Goal: Task Accomplishment & Management: Use online tool/utility

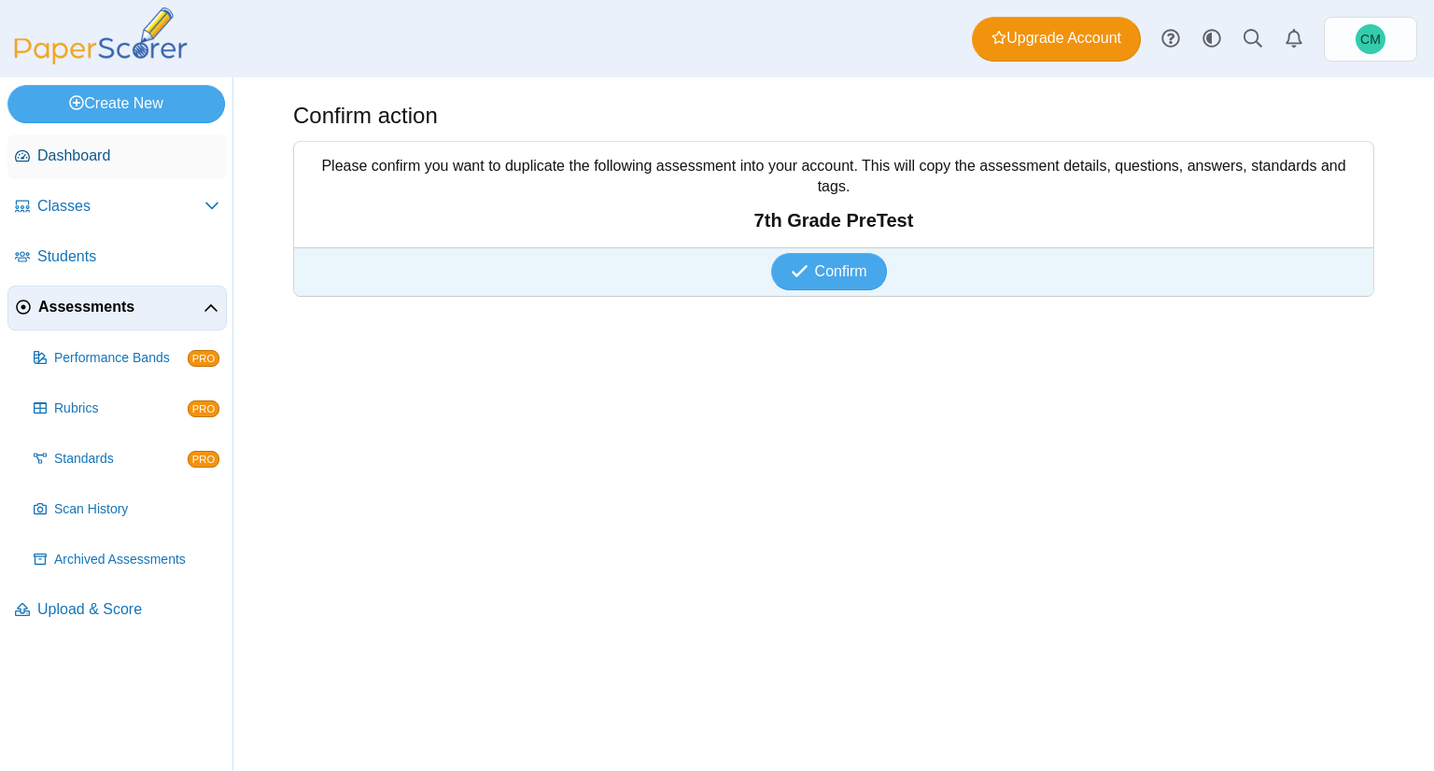
click at [108, 146] on span "Dashboard" at bounding box center [128, 156] width 182 height 21
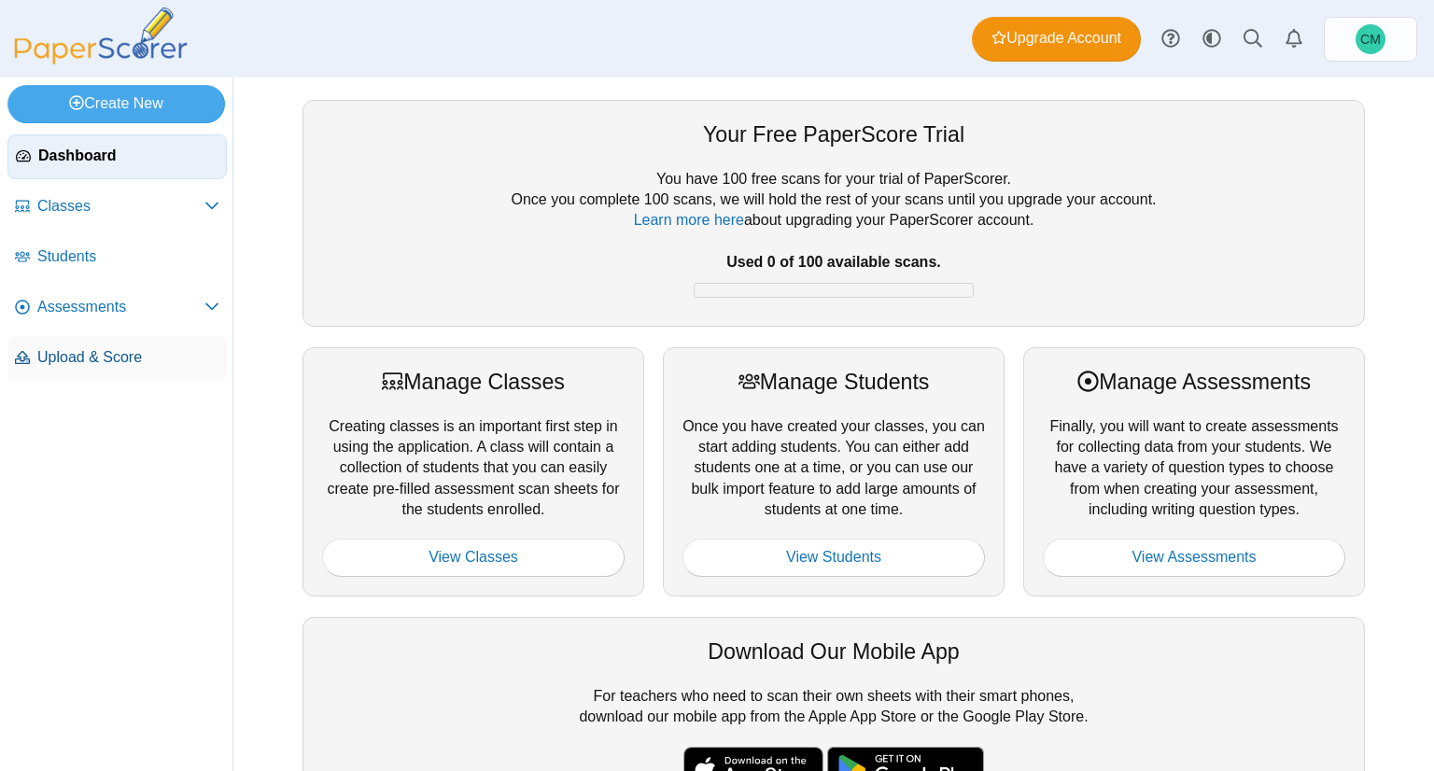
click at [140, 341] on link "Upload & Score" at bounding box center [116, 358] width 219 height 45
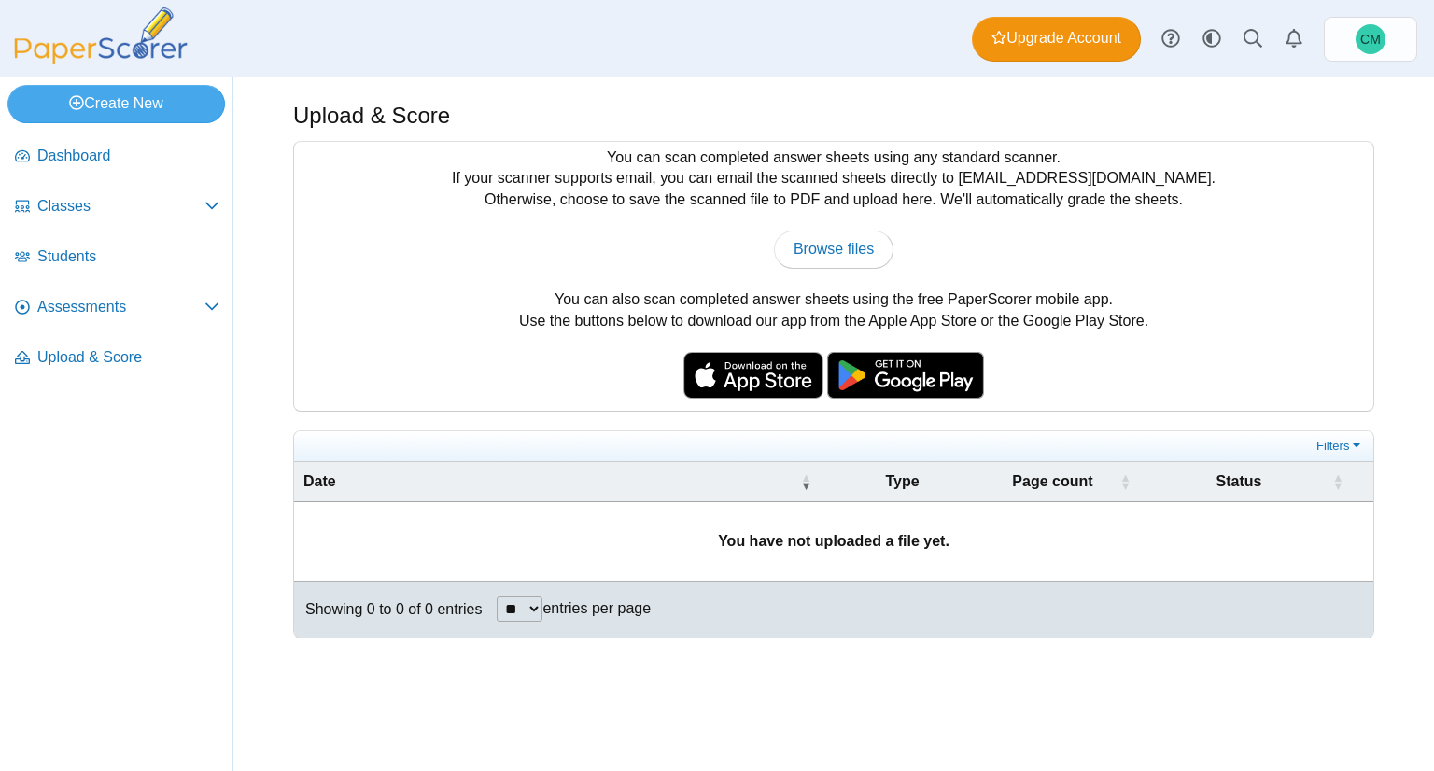
click at [765, 374] on img at bounding box center [753, 375] width 140 height 47
click at [105, 161] on span "Dashboard" at bounding box center [128, 156] width 182 height 21
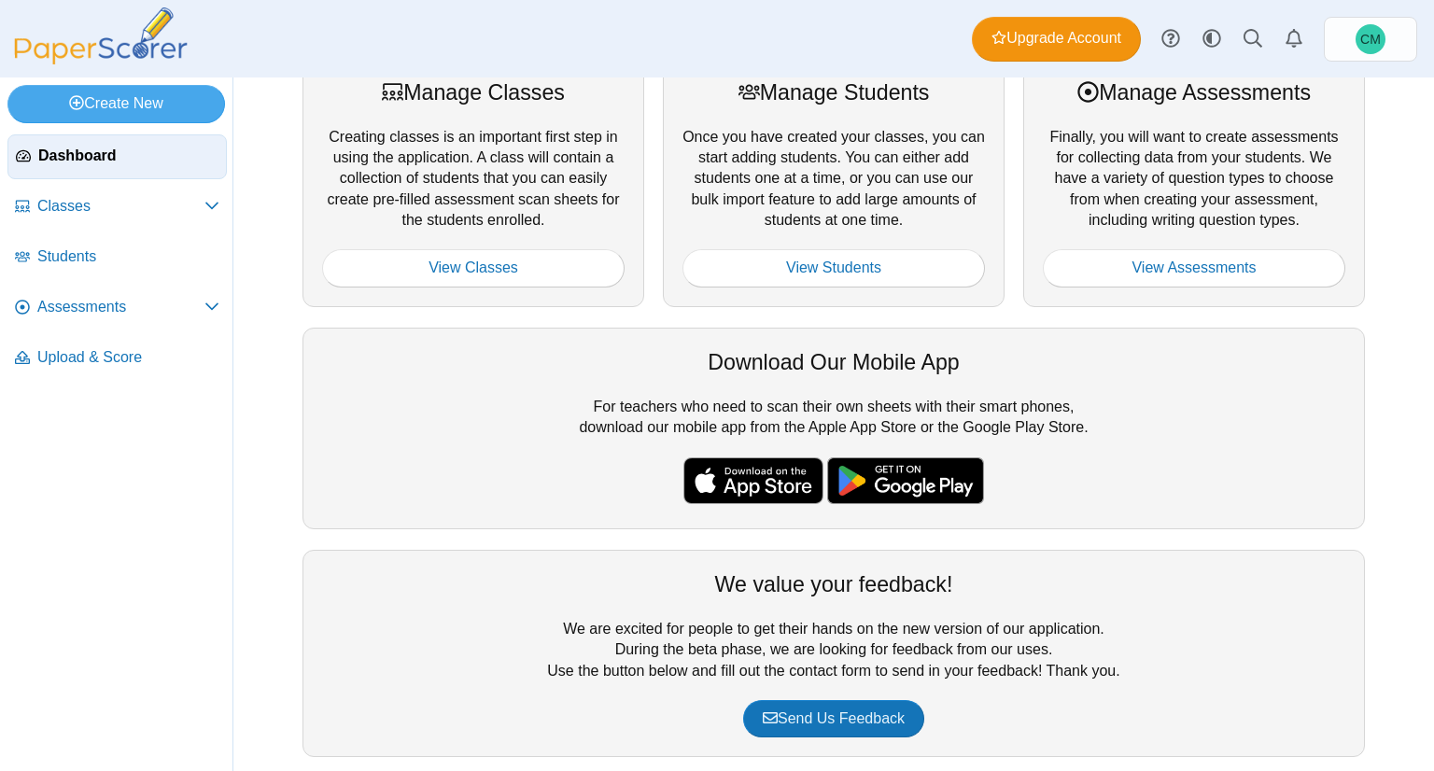
scroll to position [308, 0]
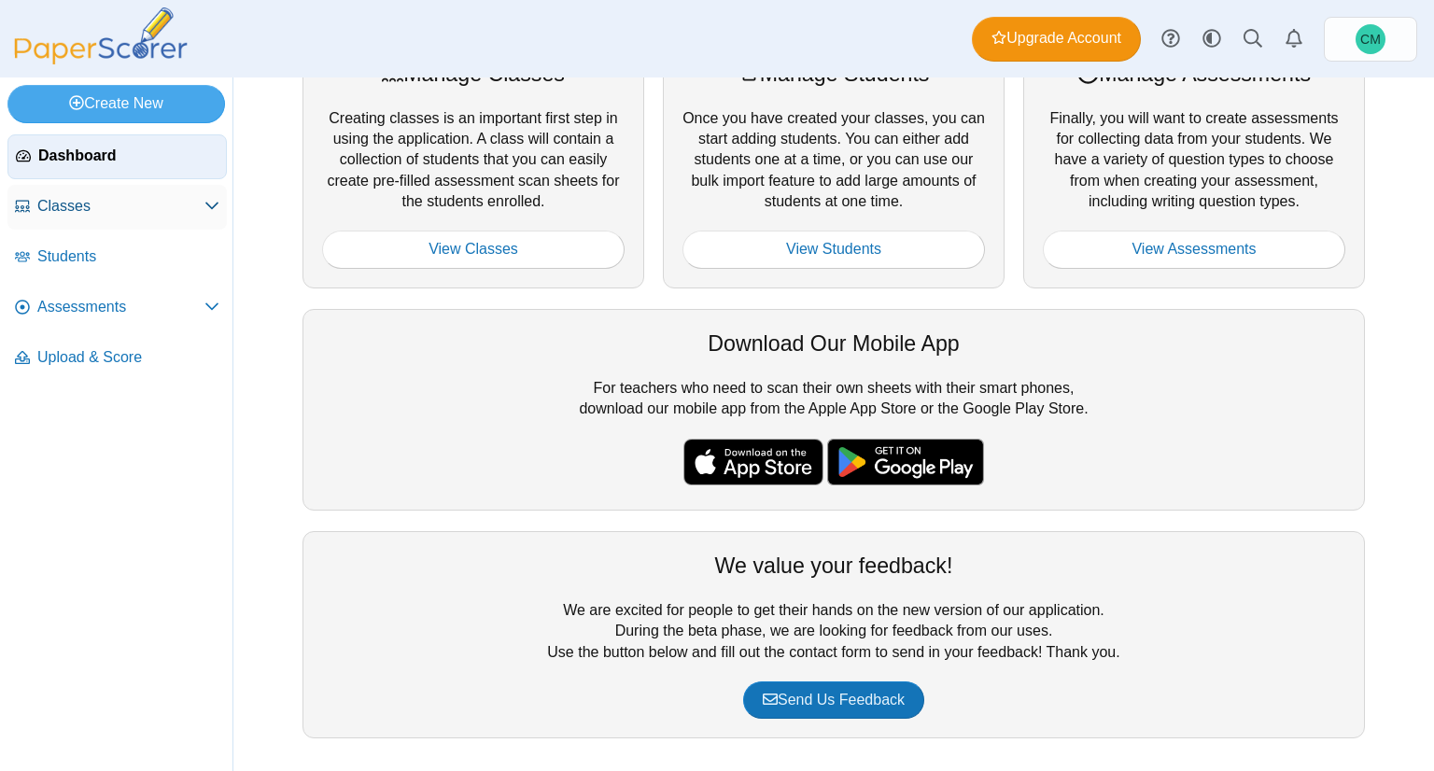
click at [168, 192] on link "Classes" at bounding box center [116, 207] width 219 height 45
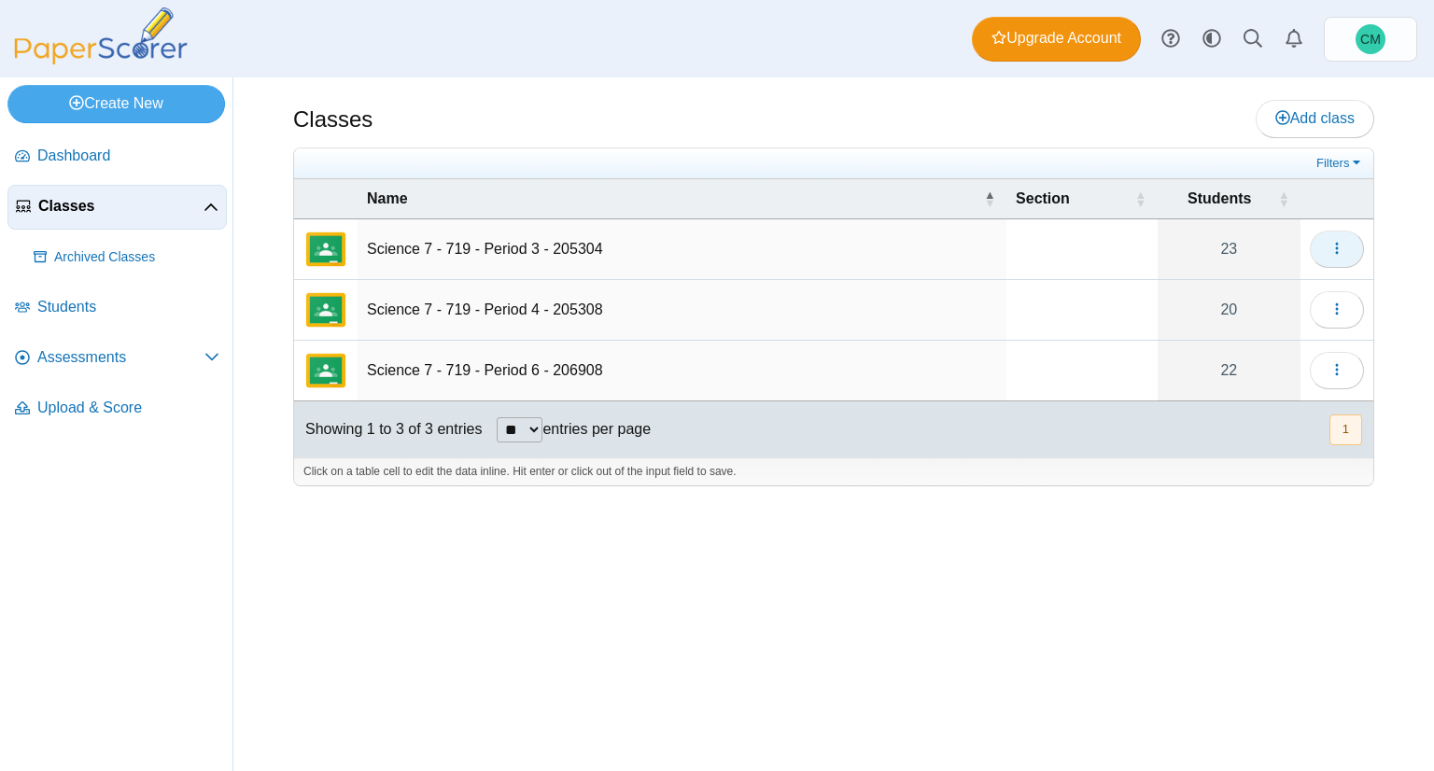
click at [1345, 246] on button "button" at bounding box center [1336, 249] width 54 height 37
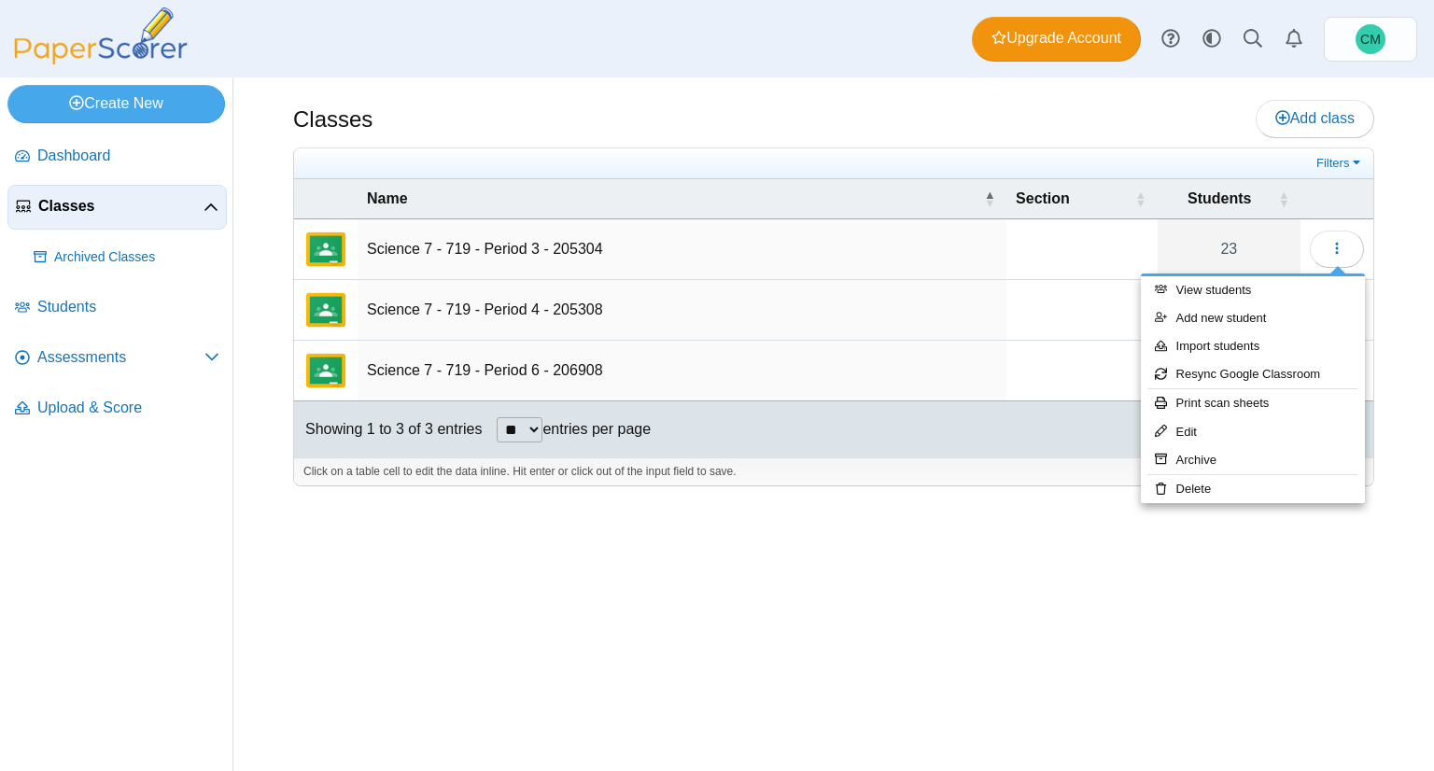
click at [1300, 587] on div "Classes Add class Filters 23" at bounding box center [833, 423] width 1200 height 693
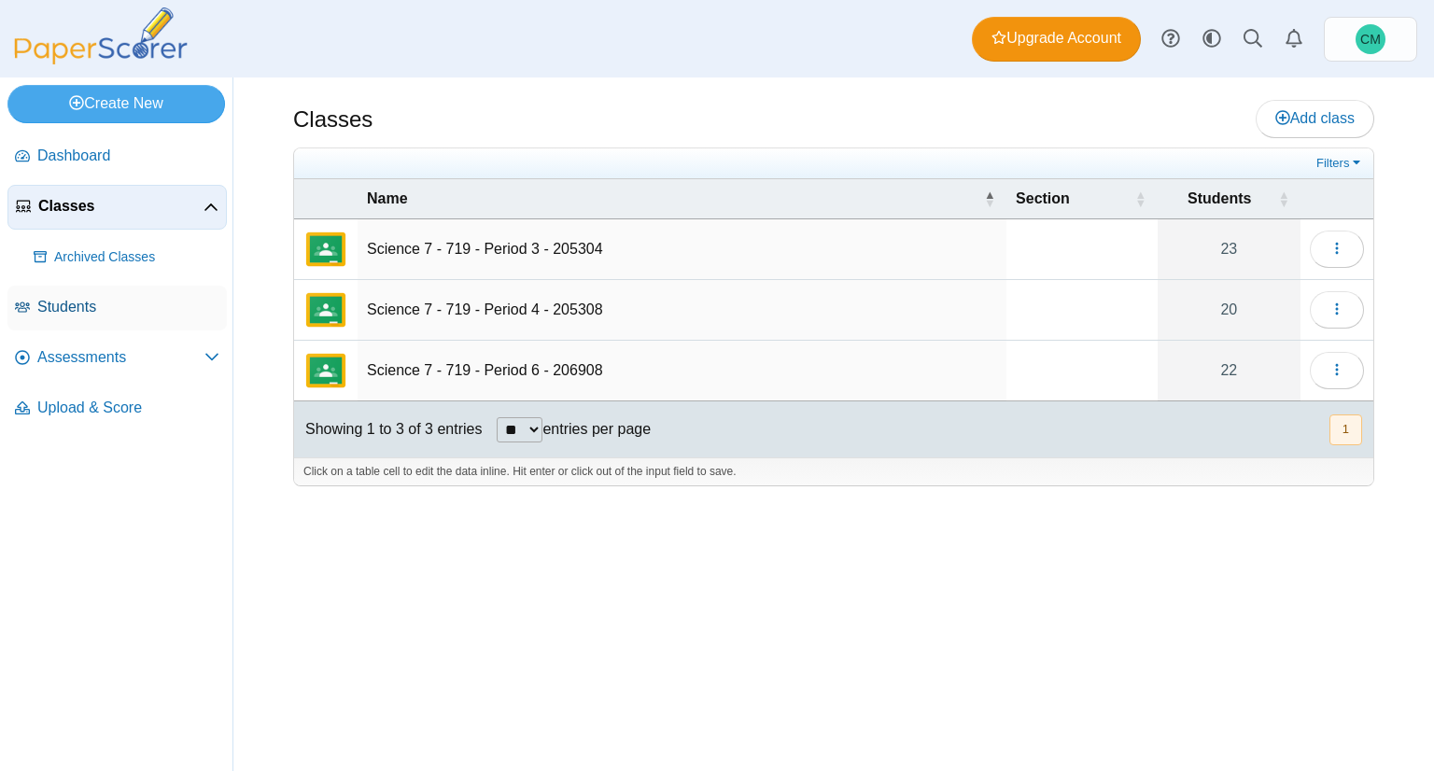
click at [142, 302] on span "Students" at bounding box center [128, 307] width 182 height 21
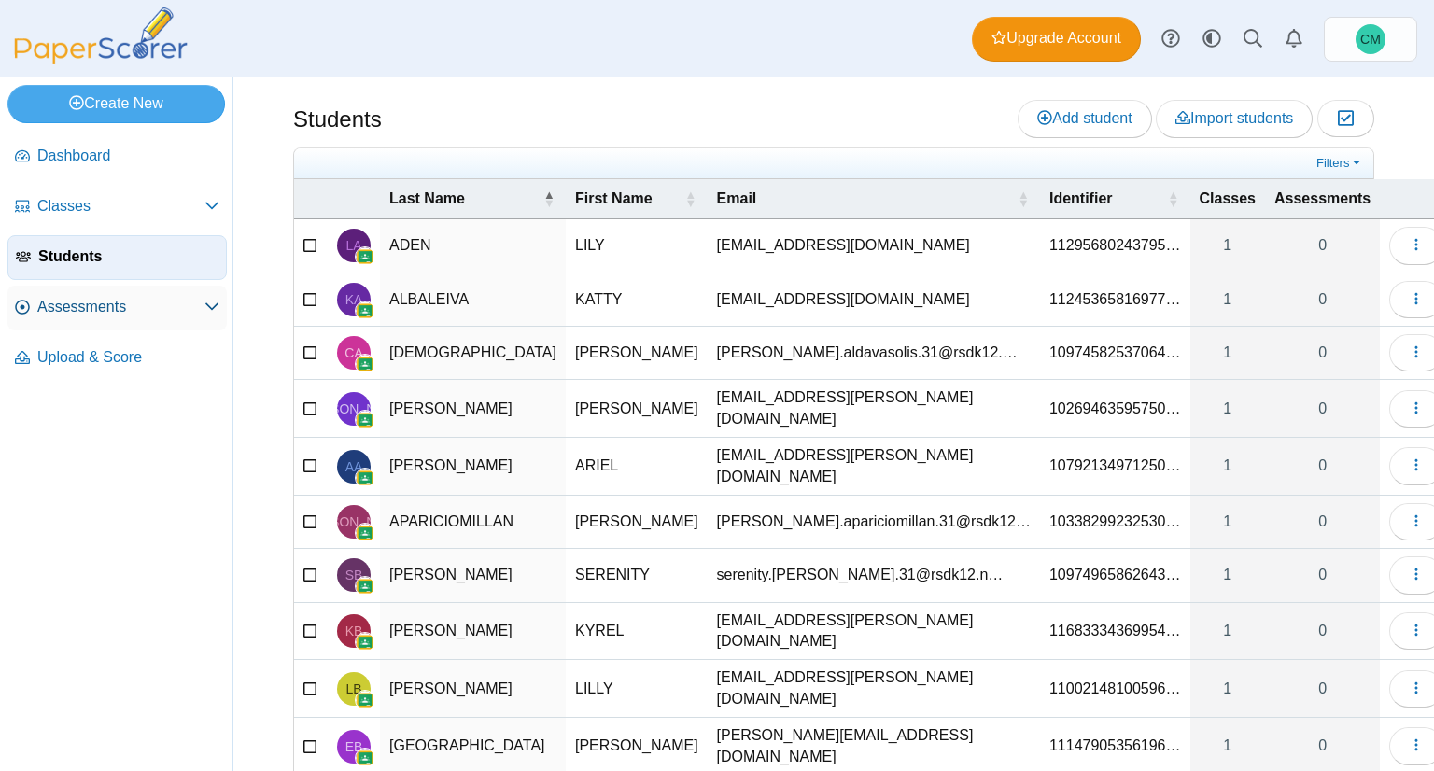
click at [139, 309] on span "Assessments" at bounding box center [120, 307] width 167 height 21
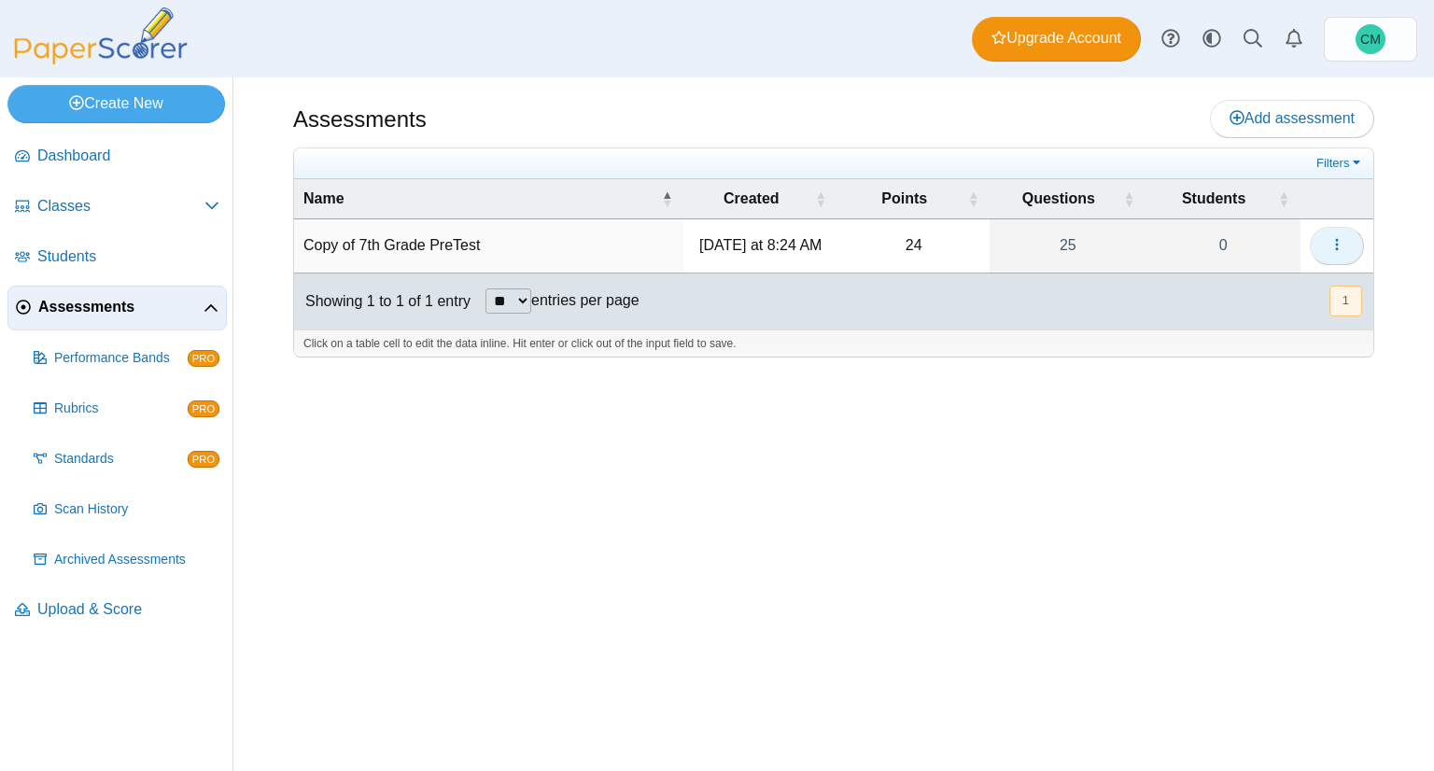
click at [1325, 242] on button "button" at bounding box center [1336, 245] width 54 height 37
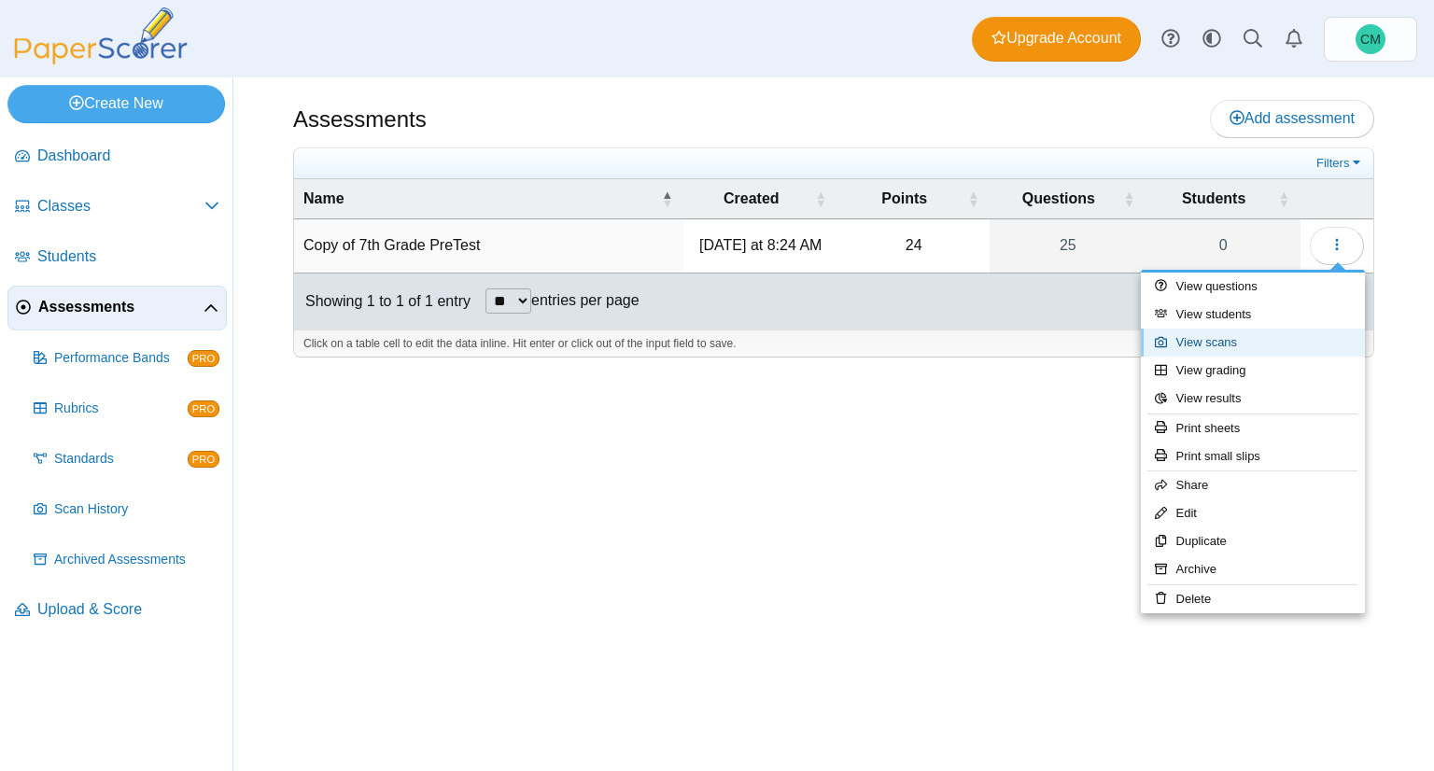
click at [1277, 339] on link "View scans" at bounding box center [1253, 343] width 224 height 28
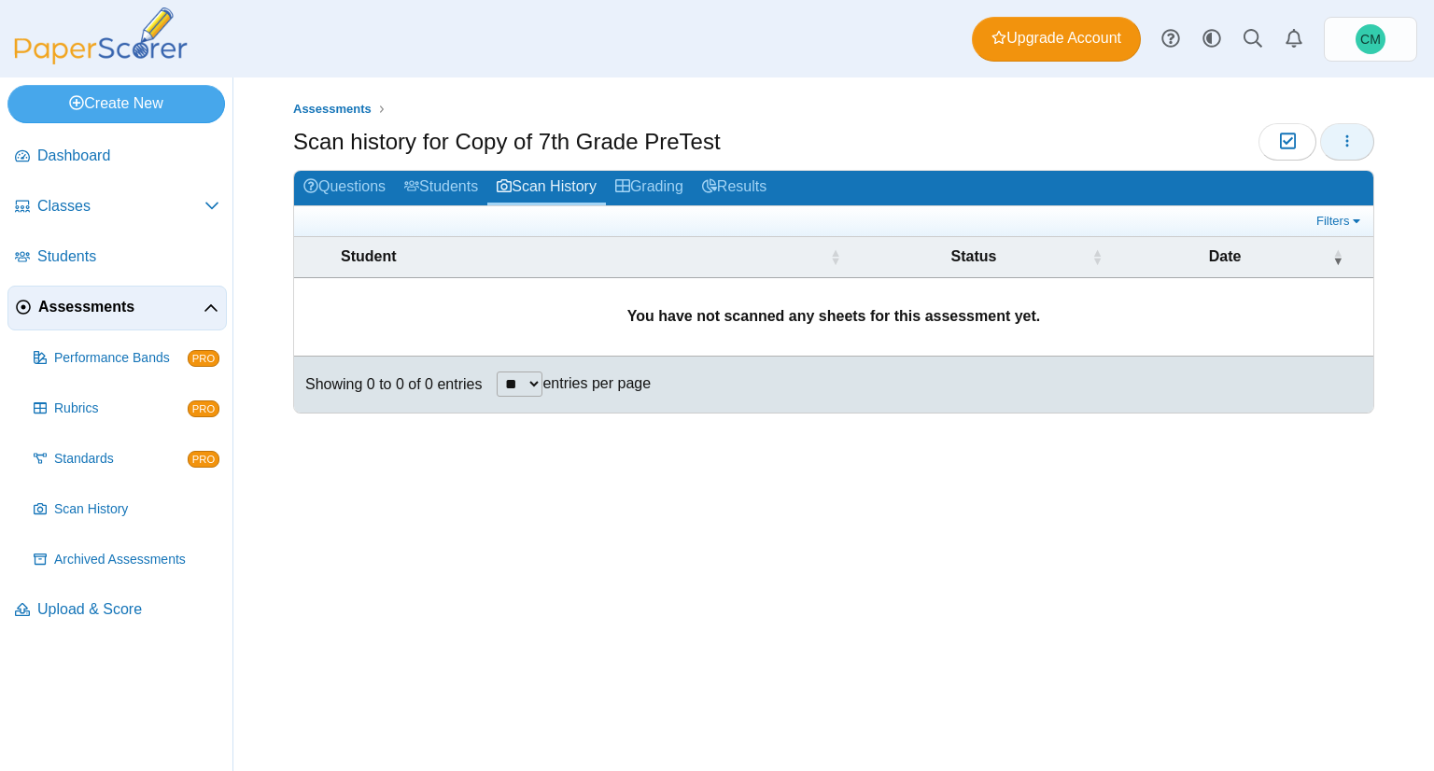
click at [1354, 147] on button "button" at bounding box center [1347, 141] width 54 height 37
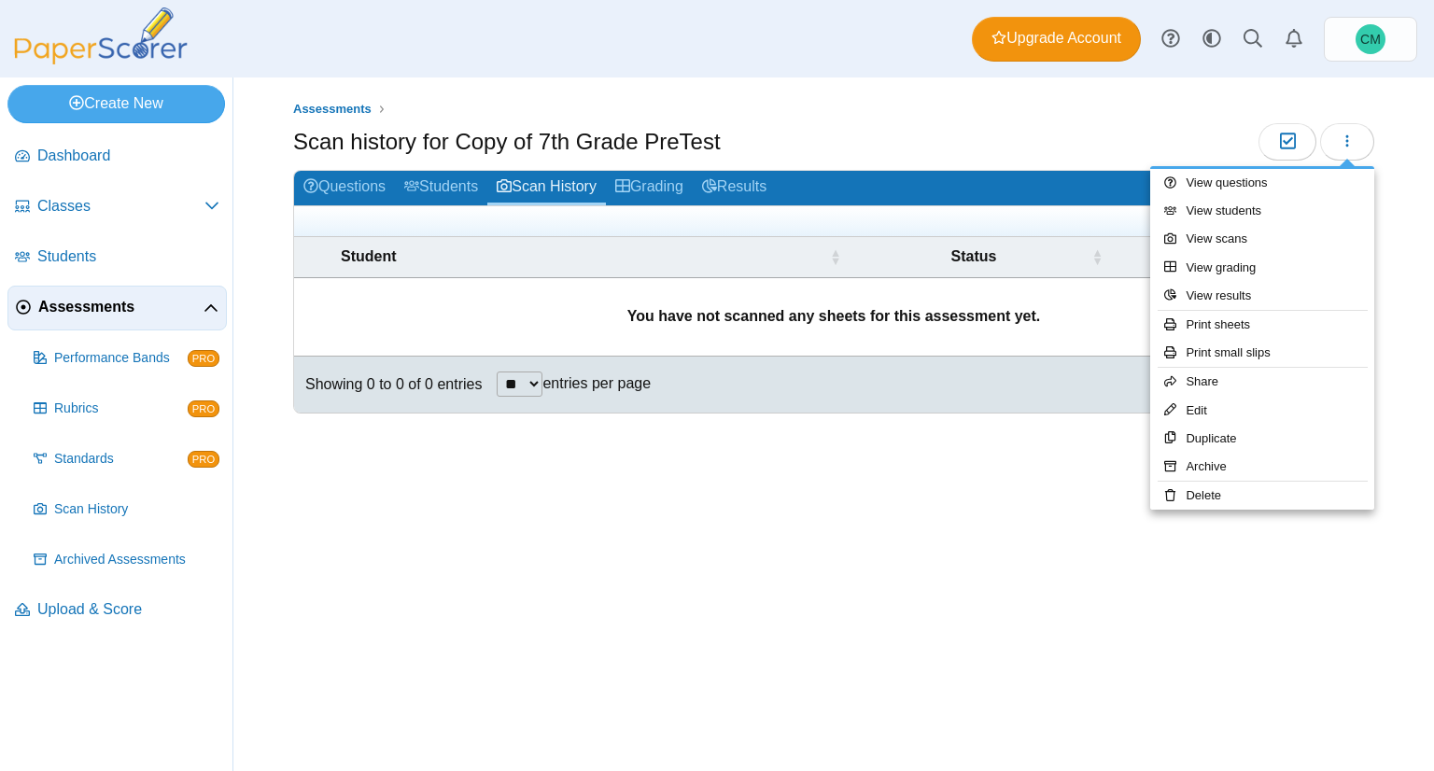
click at [1024, 530] on div "Assessments Scan history for Copy of 7th Grade PreTest Moderation 0" at bounding box center [833, 423] width 1200 height 693
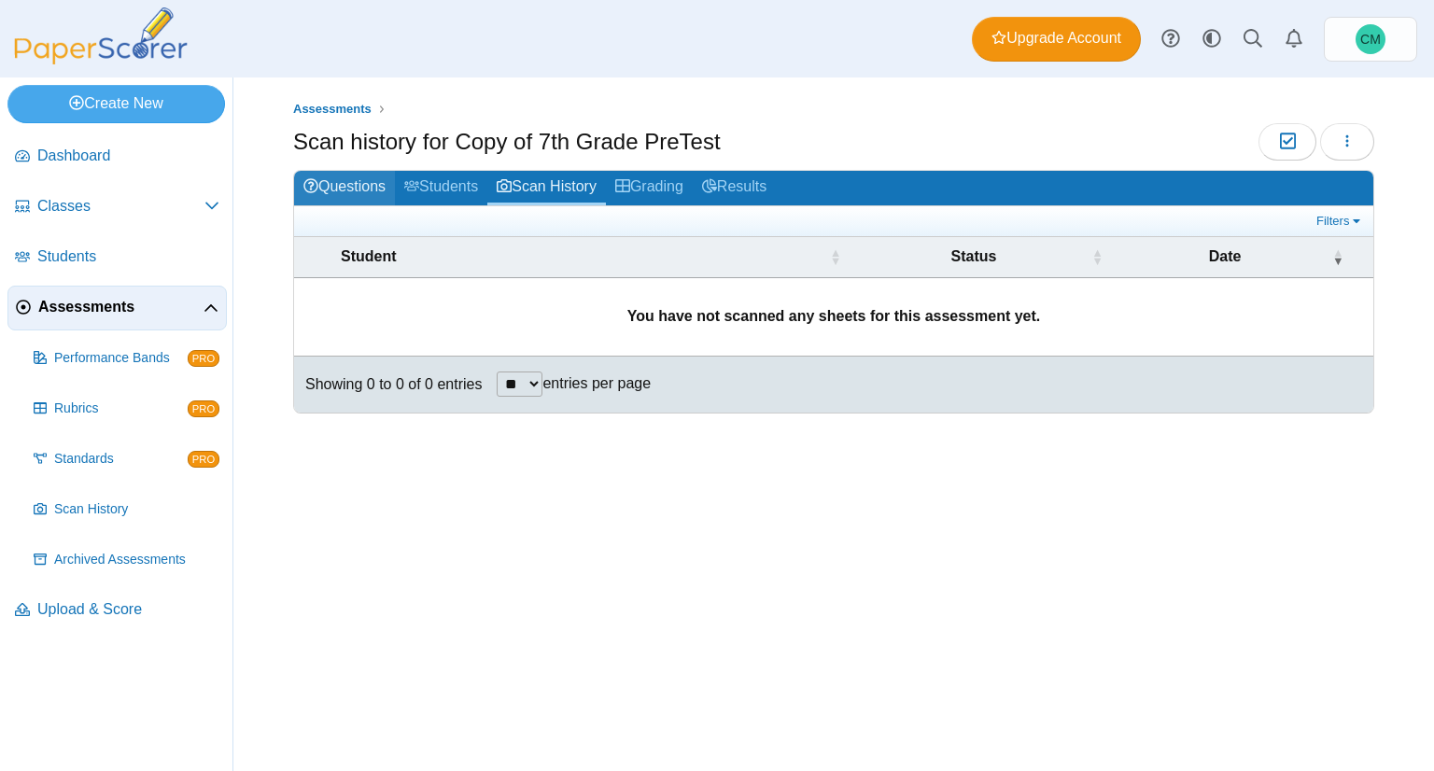
click at [379, 191] on link "Questions" at bounding box center [344, 188] width 101 height 35
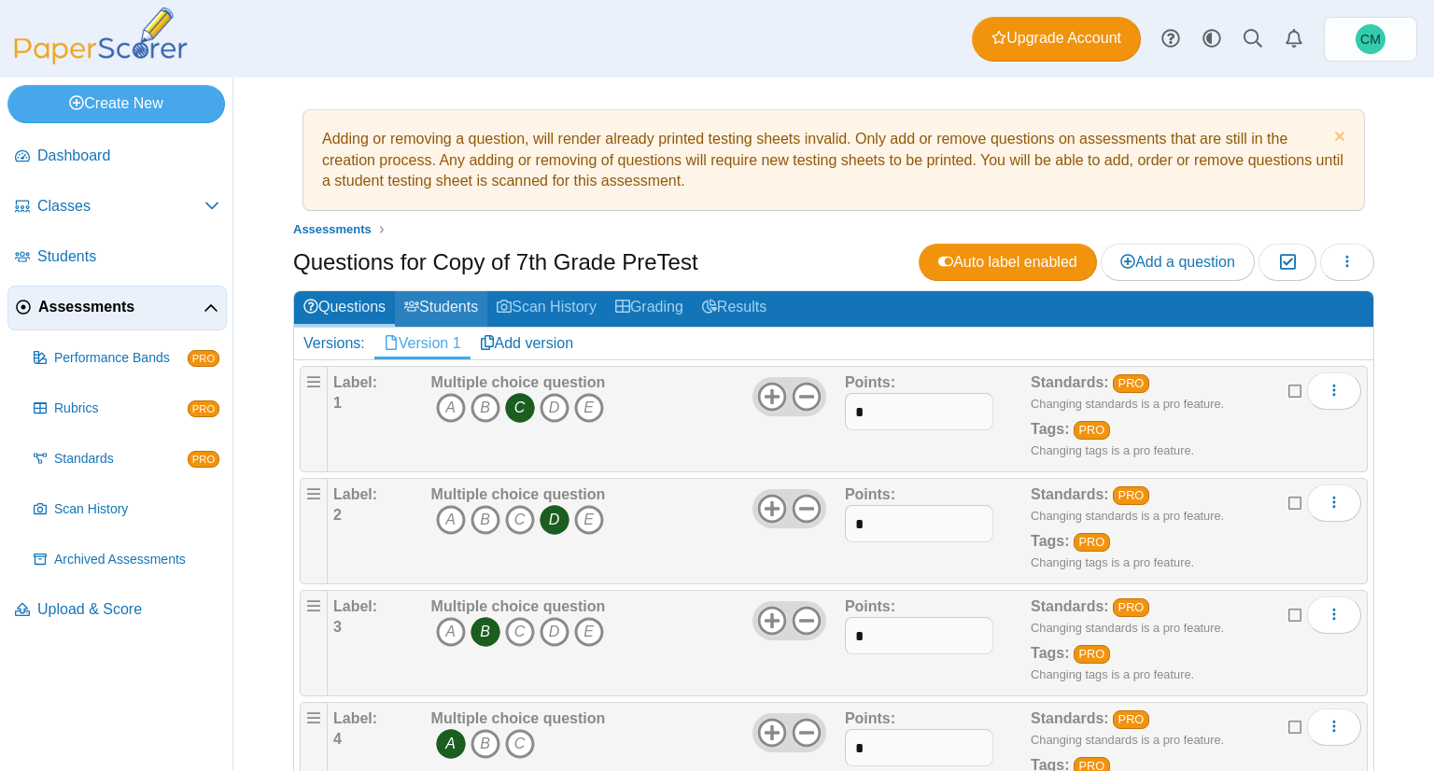
click at [450, 303] on link "Students" at bounding box center [441, 308] width 92 height 35
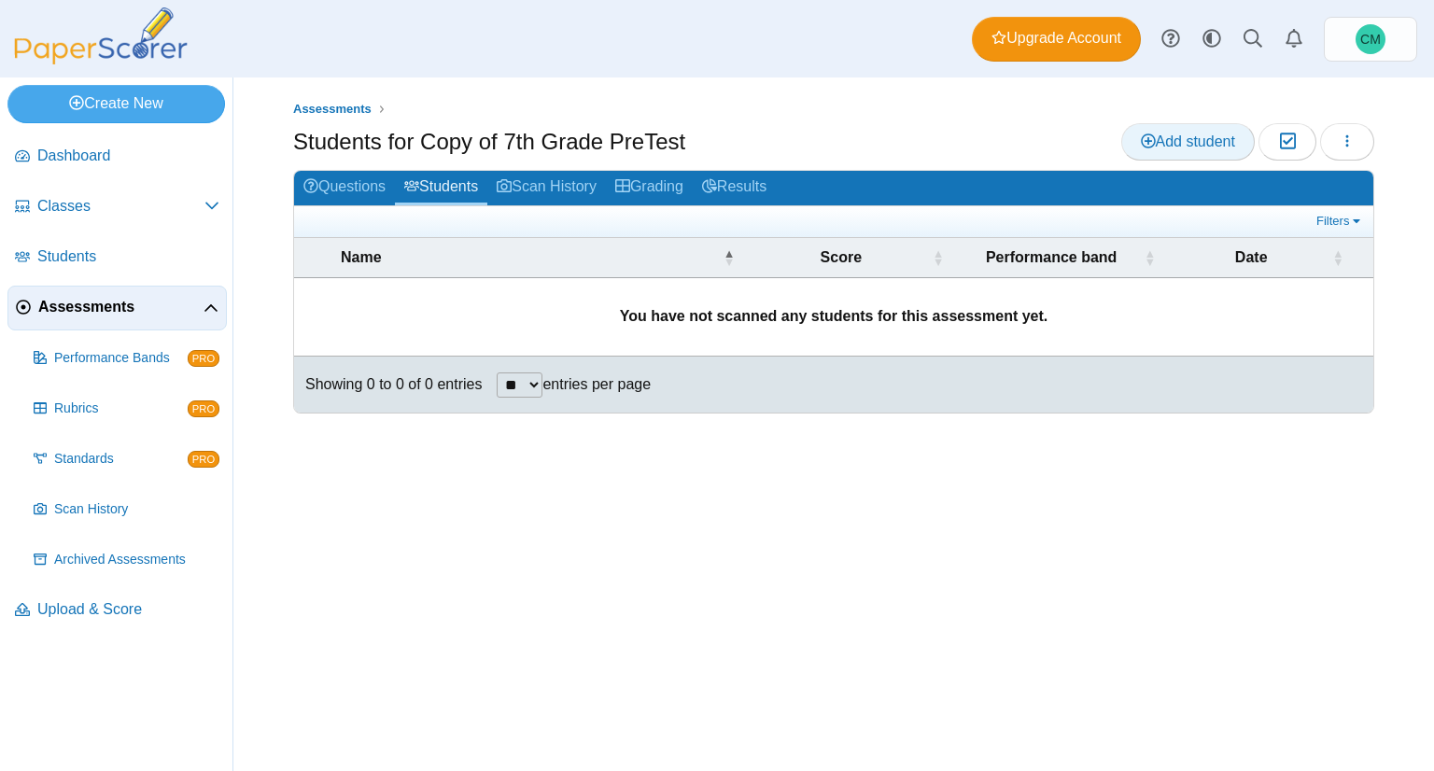
click at [1204, 144] on span "Add student" at bounding box center [1188, 141] width 94 height 16
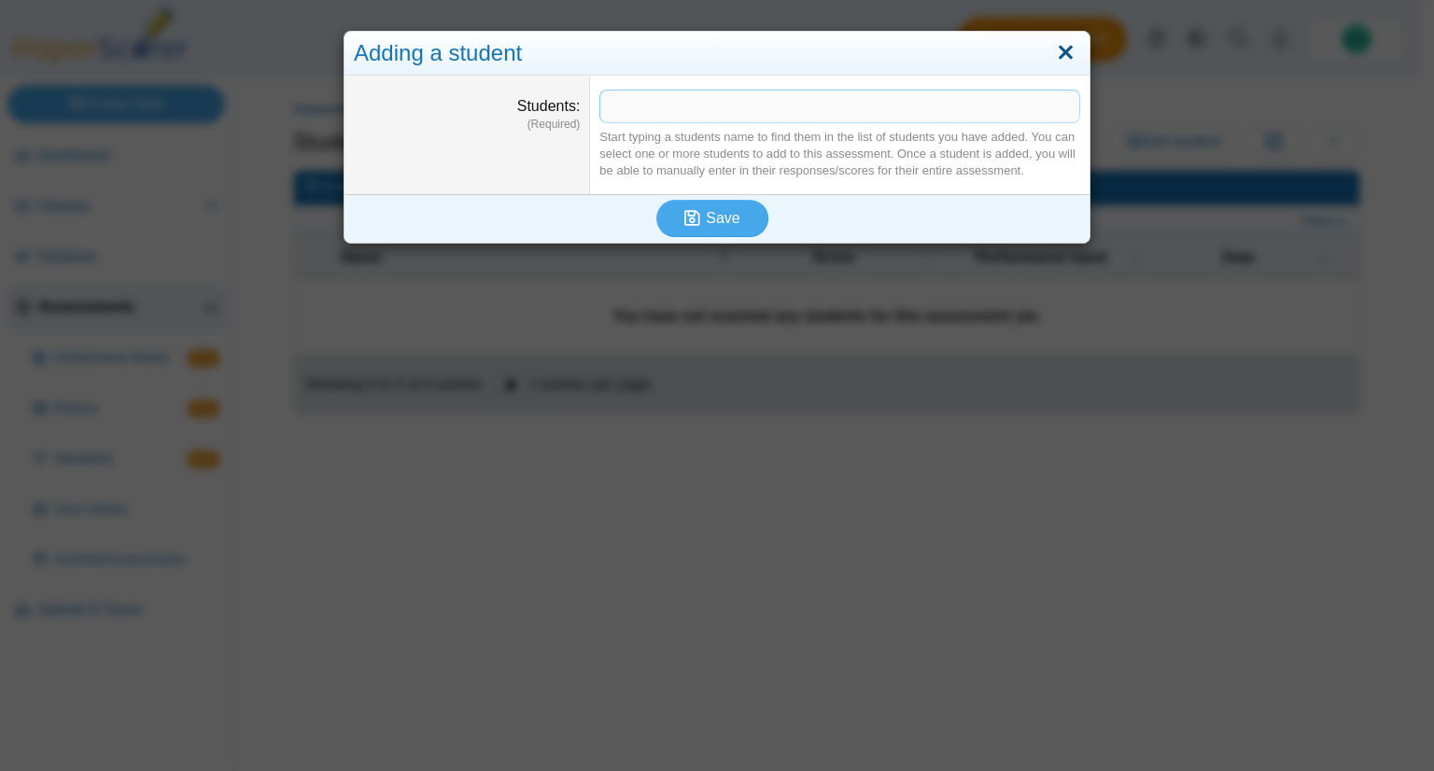
click at [1053, 49] on link "Close" at bounding box center [1065, 53] width 29 height 32
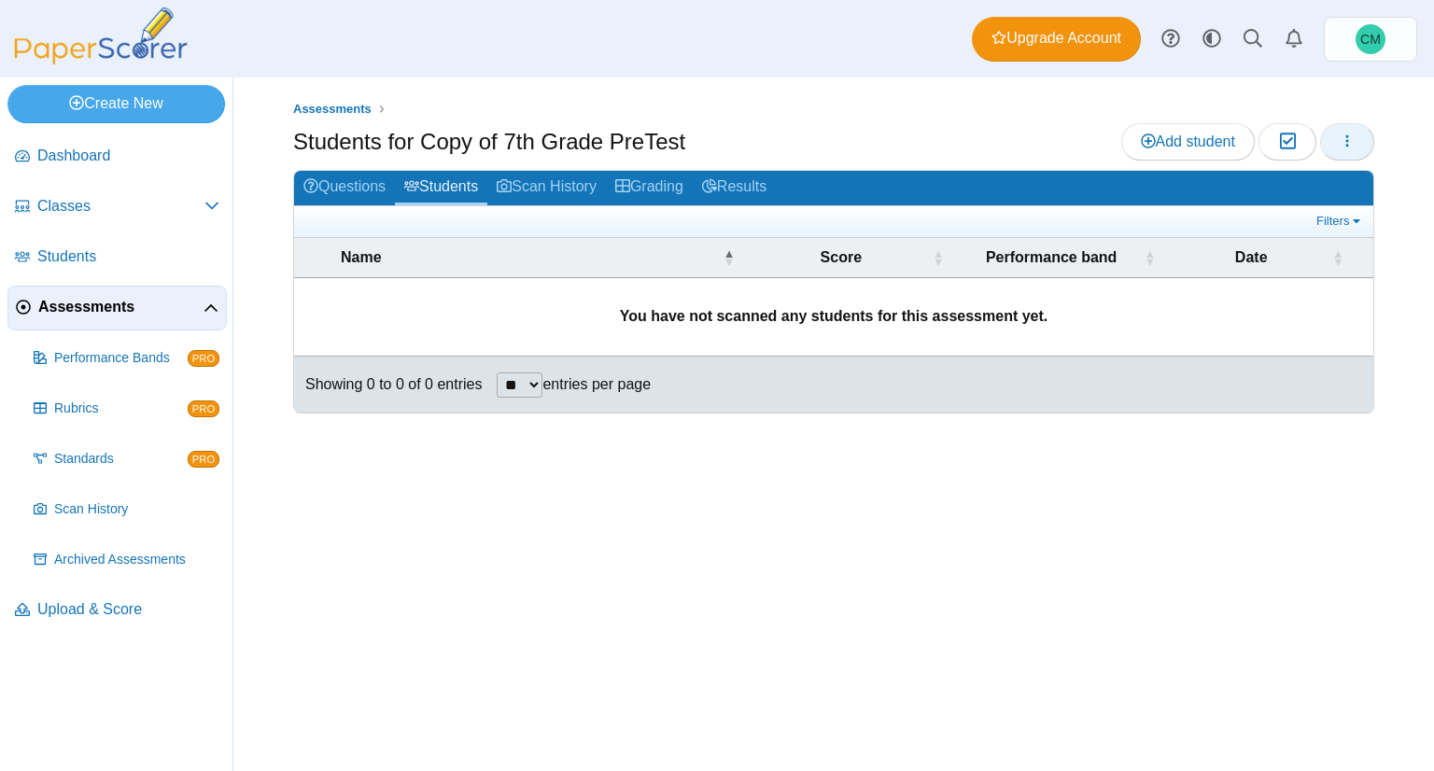
click at [1333, 139] on button "button" at bounding box center [1347, 141] width 54 height 37
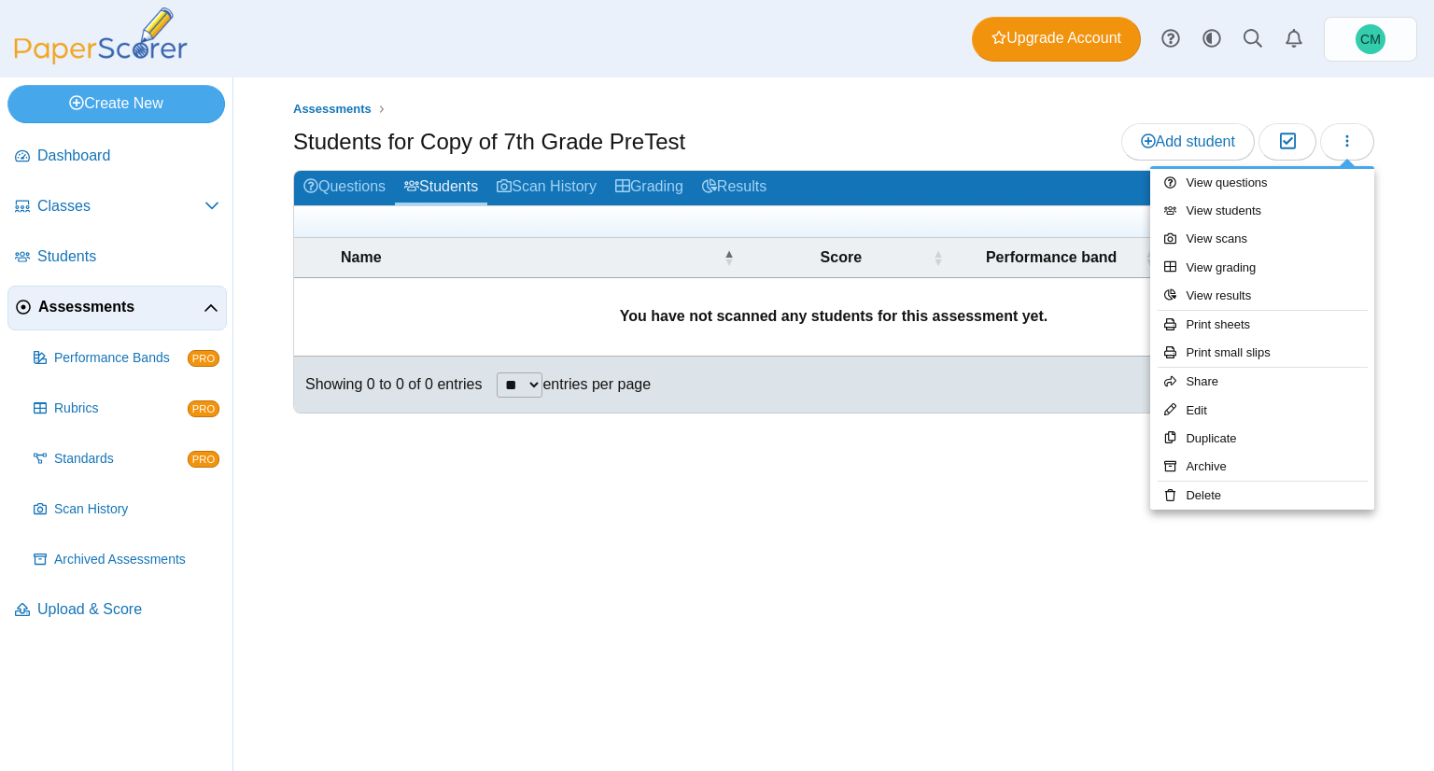
click at [1036, 497] on div "Assessments Students for Copy of 7th Grade PreTest Add student Moderation 0 **" at bounding box center [833, 423] width 1200 height 693
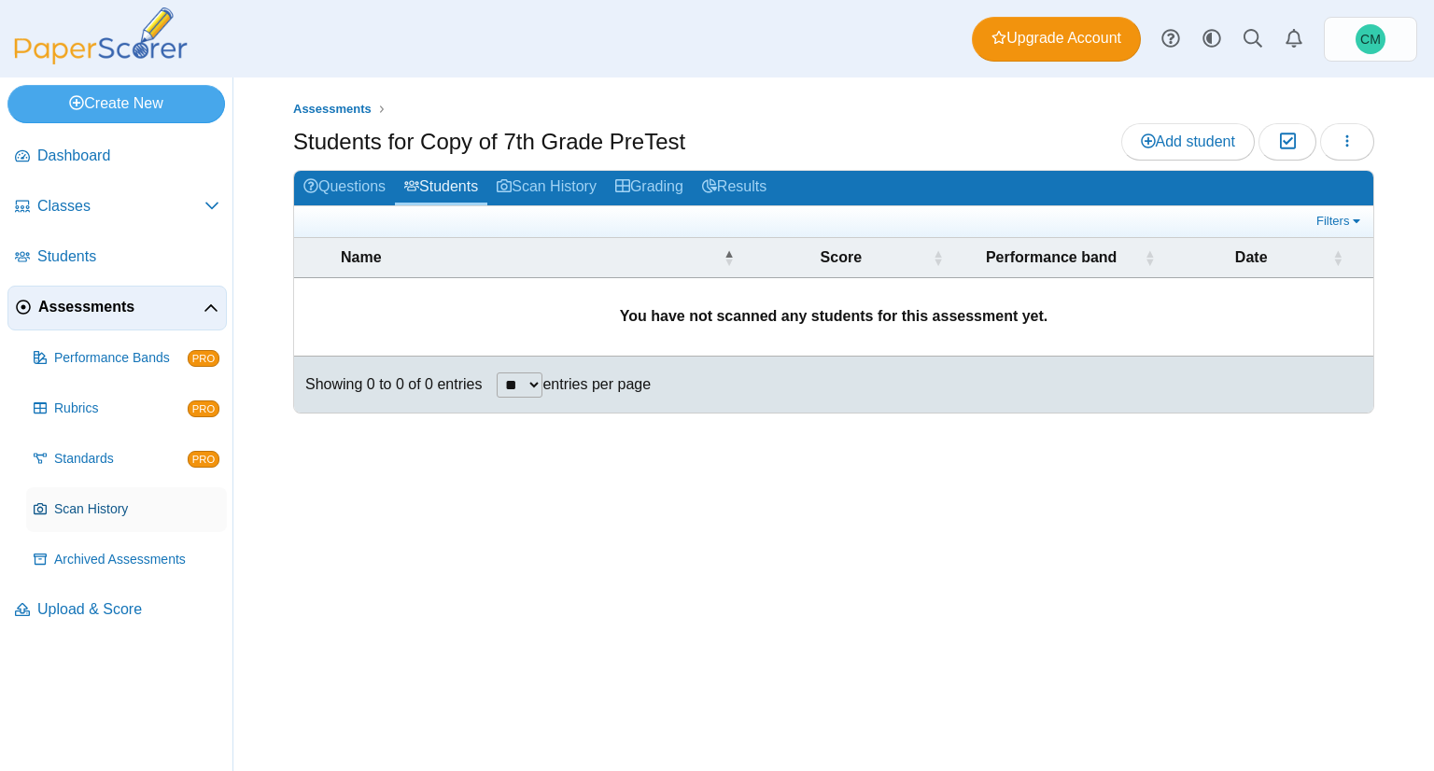
click at [138, 490] on link "Scan History" at bounding box center [126, 509] width 201 height 45
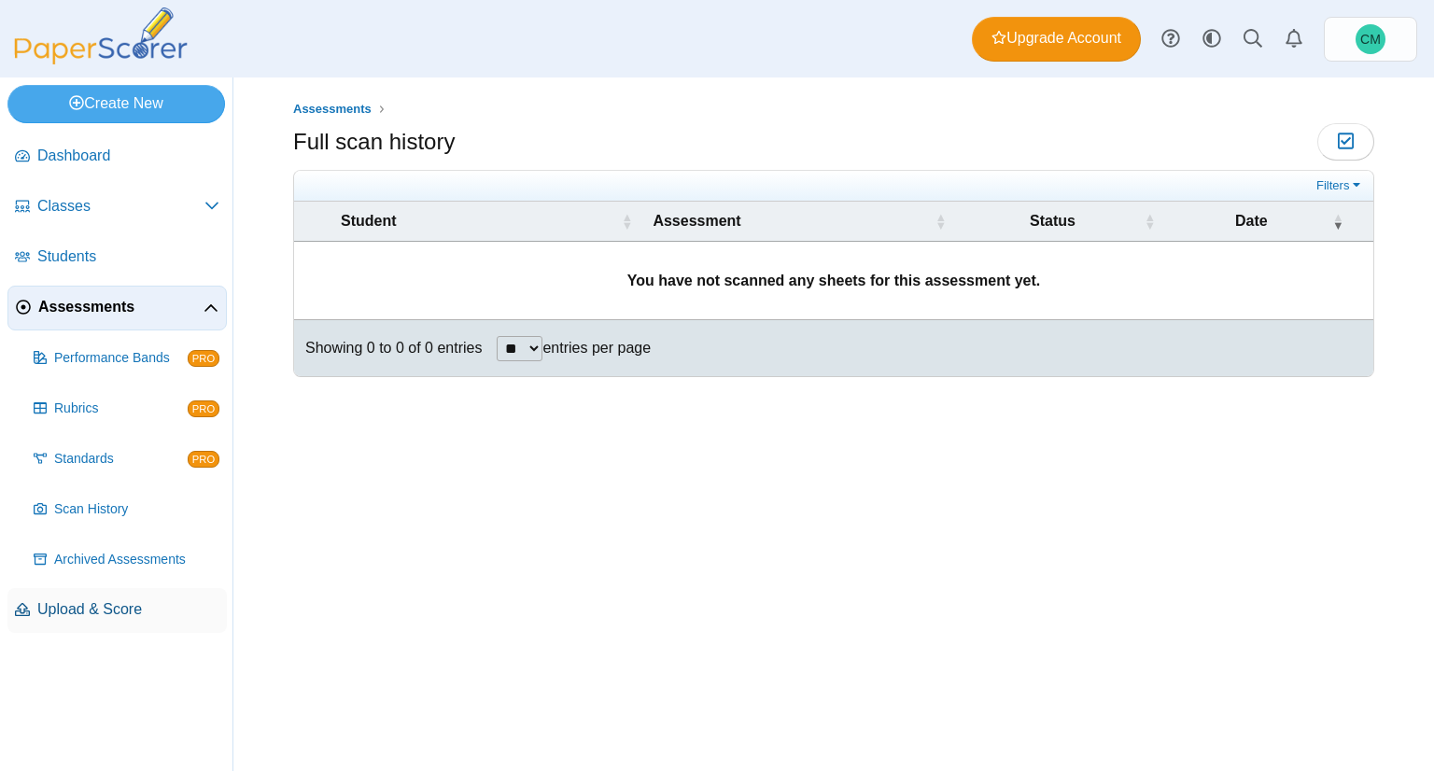
click at [132, 624] on link "Upload & Score" at bounding box center [116, 610] width 219 height 45
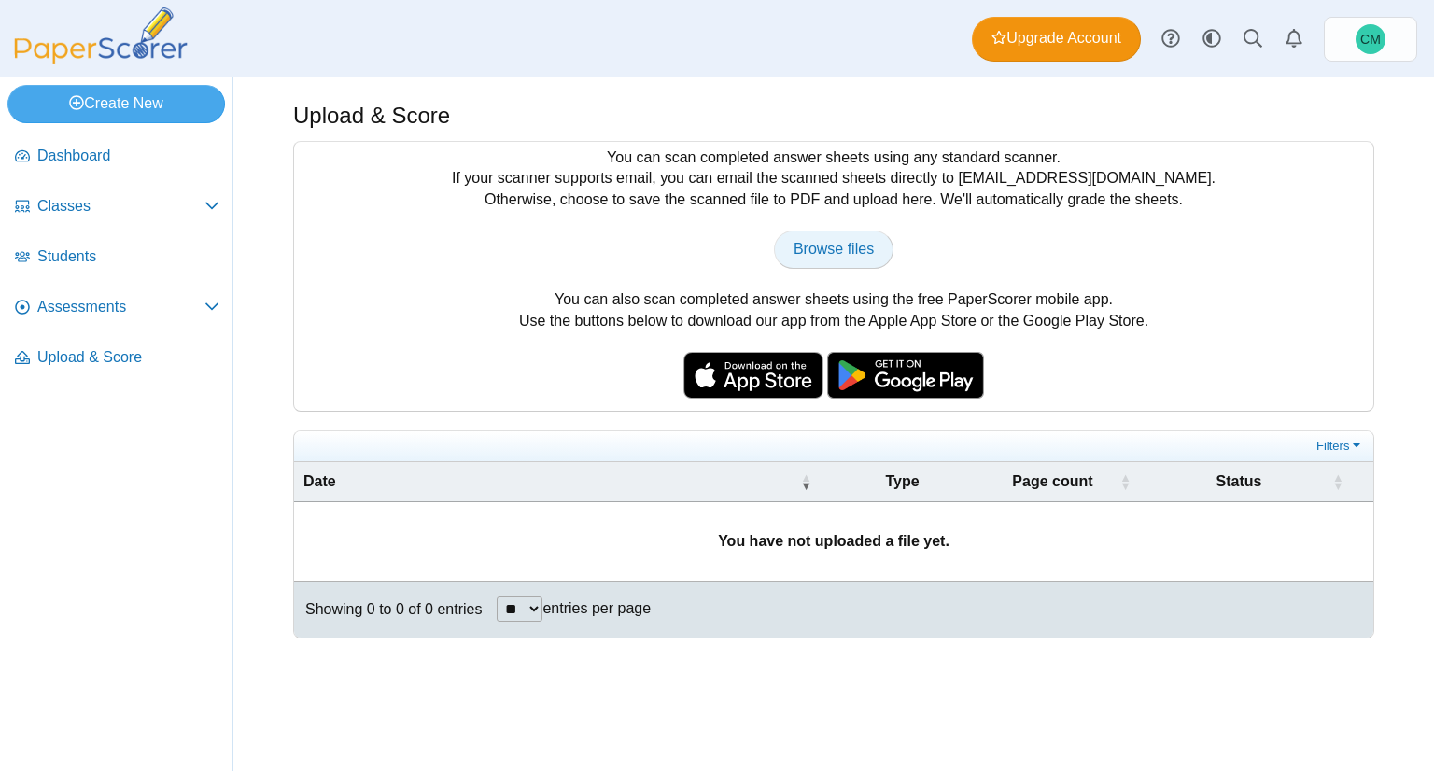
click at [870, 243] on span "Browse files" at bounding box center [833, 249] width 80 height 16
